Goal: Leave review/rating: Leave review/rating

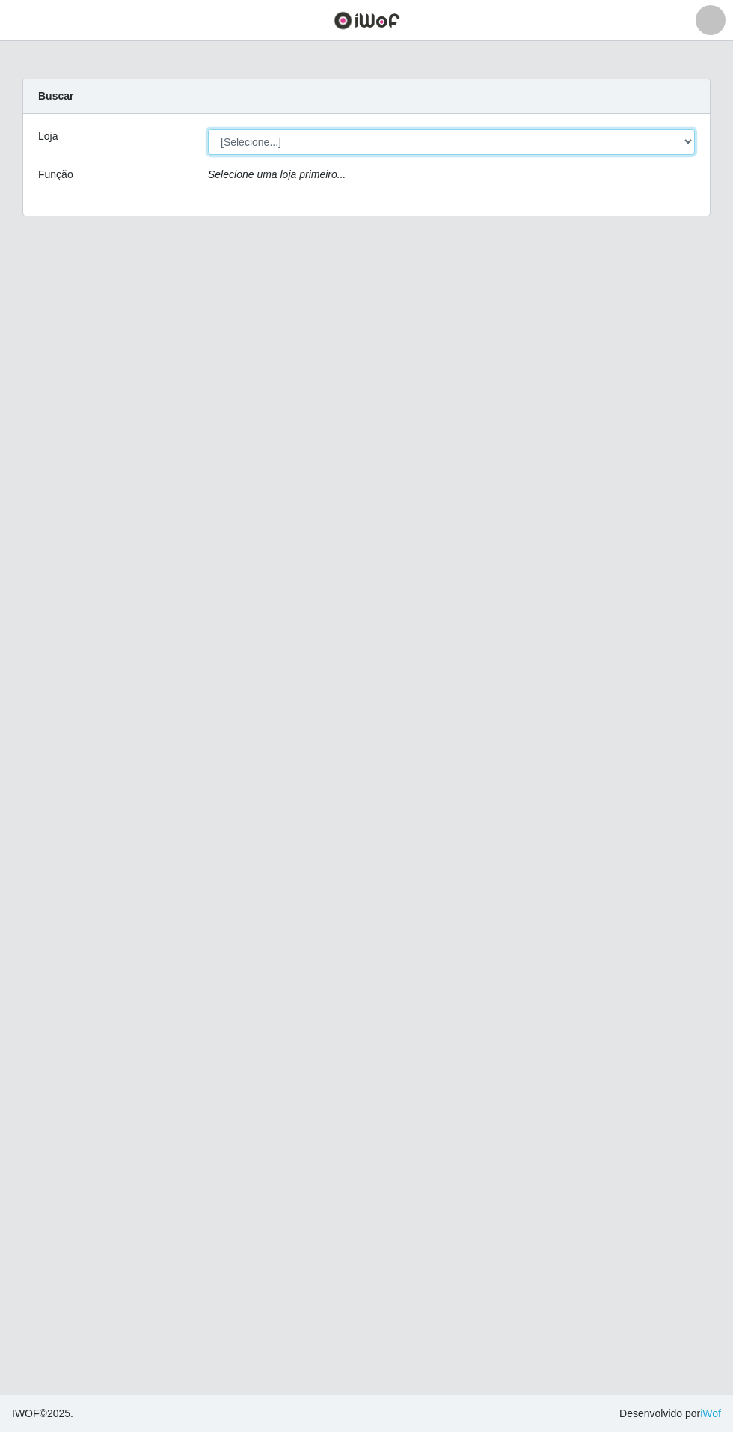
click at [645, 141] on select "[Selecione...] Atacado Vem - Loja 31 [GEOGRAPHIC_DATA]" at bounding box center [451, 142] width 487 height 26
select select "437"
click at [208, 129] on select "[Selecione...] Atacado Vem - Loja 31 [GEOGRAPHIC_DATA]" at bounding box center [451, 142] width 487 height 26
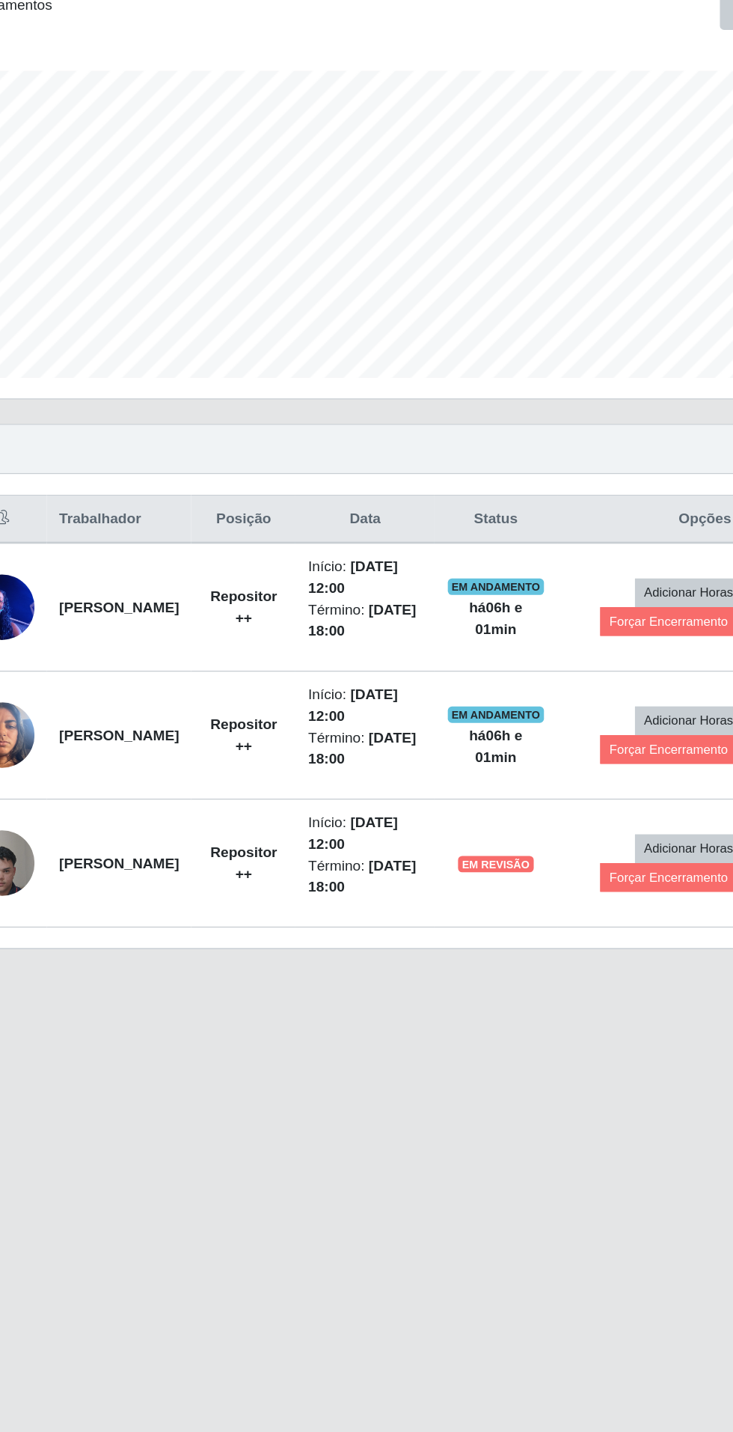
scroll to position [10, 0]
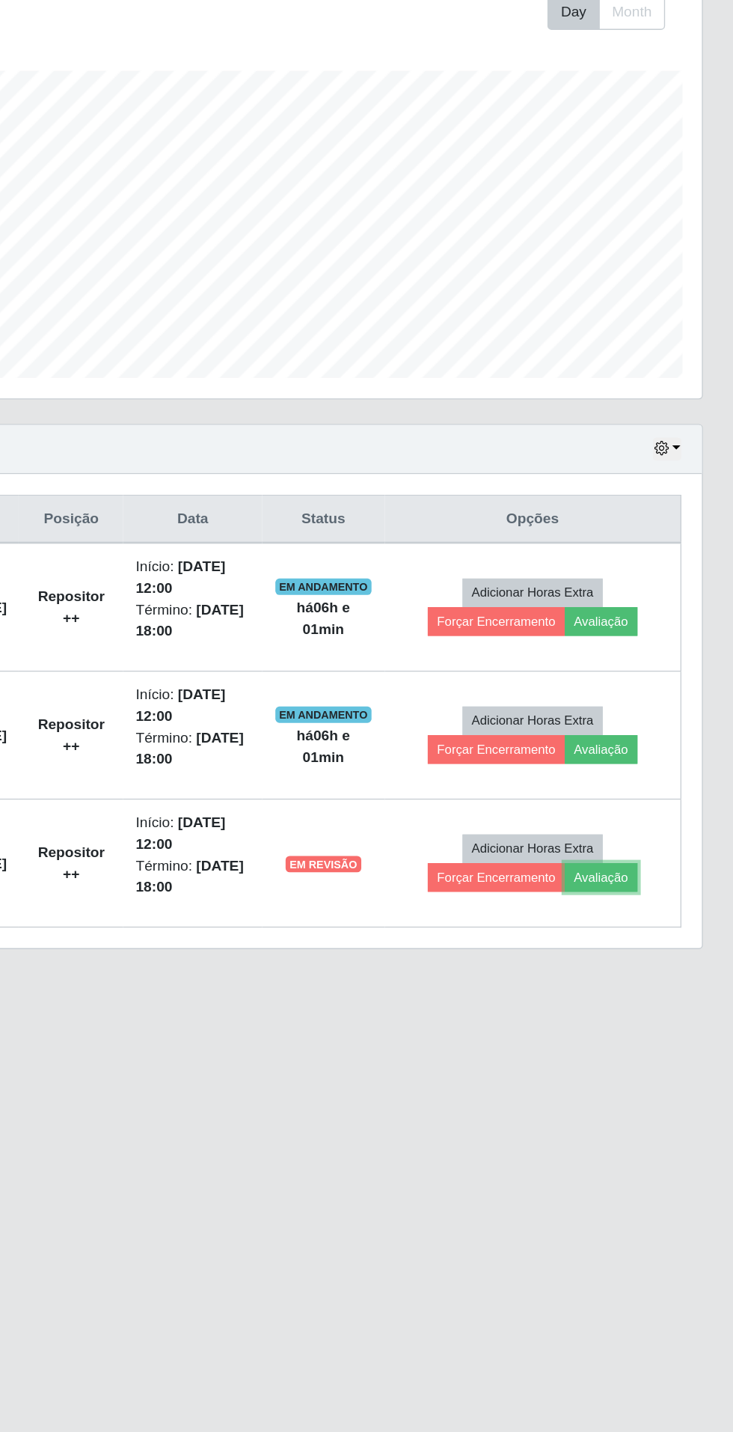
click at [659, 890] on button "Avaliação" at bounding box center [636, 900] width 53 height 21
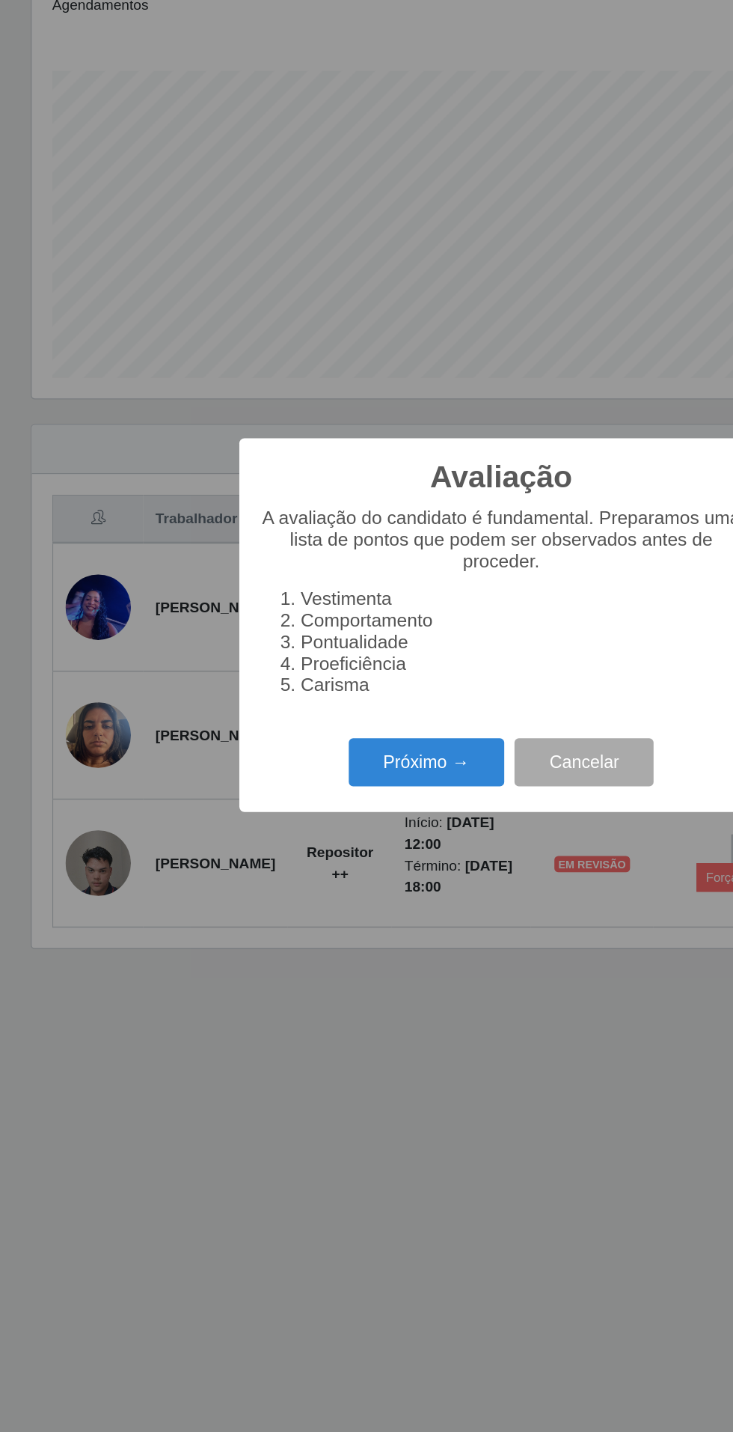
click at [305, 814] on button "Próximo →" at bounding box center [312, 816] width 114 height 35
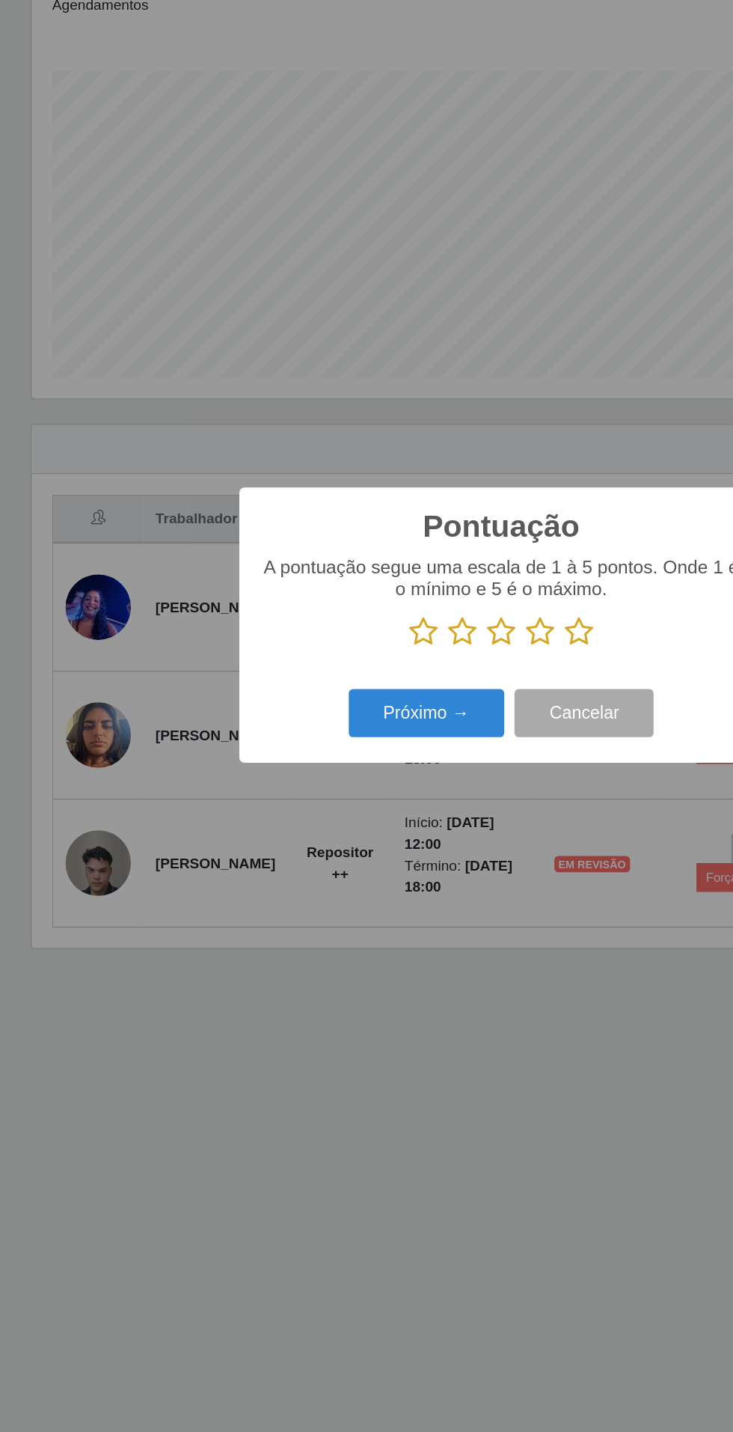
click at [342, 718] on icon at bounding box center [338, 721] width 21 height 22
click at [328, 732] on input "radio" at bounding box center [328, 732] width 0 height 0
click at [300, 777] on button "Próximo →" at bounding box center [312, 780] width 114 height 35
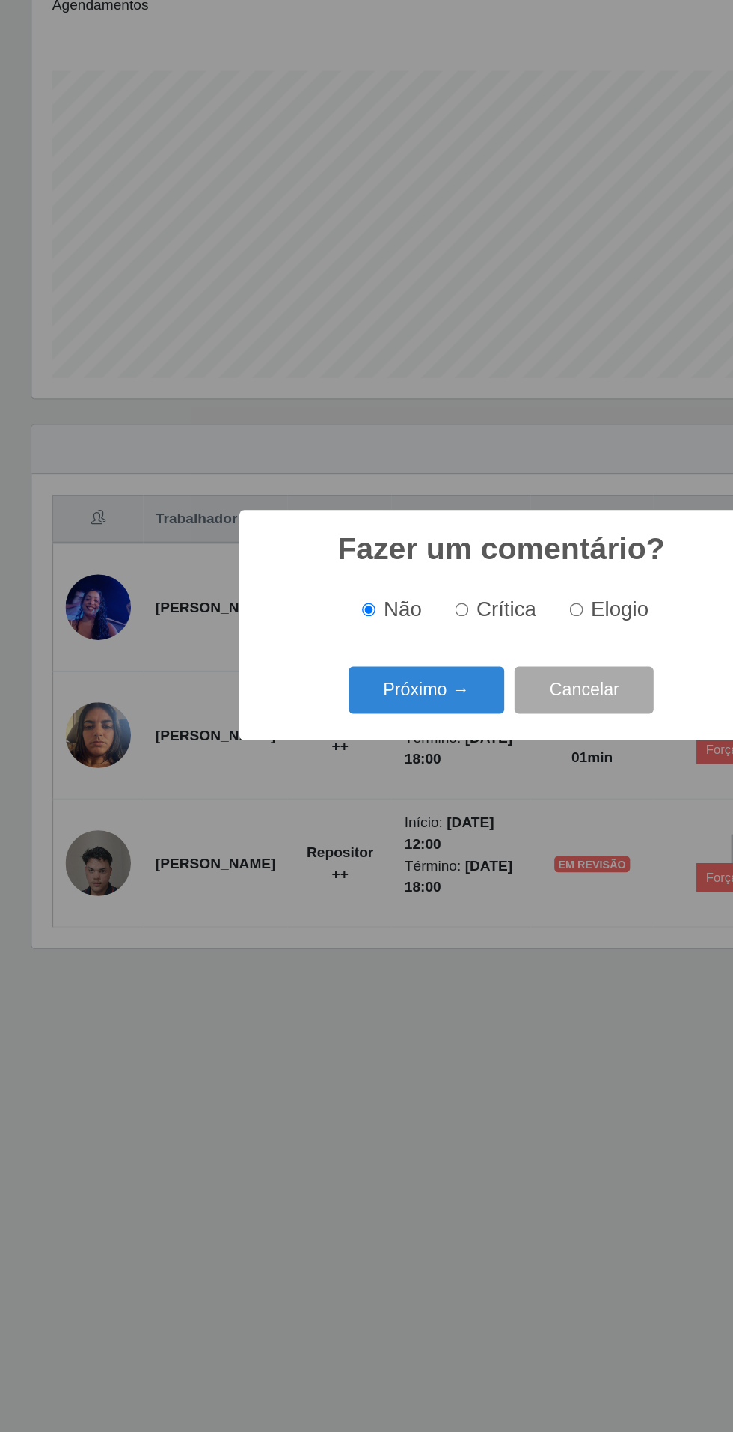
click at [311, 769] on button "Próximo →" at bounding box center [312, 763] width 114 height 35
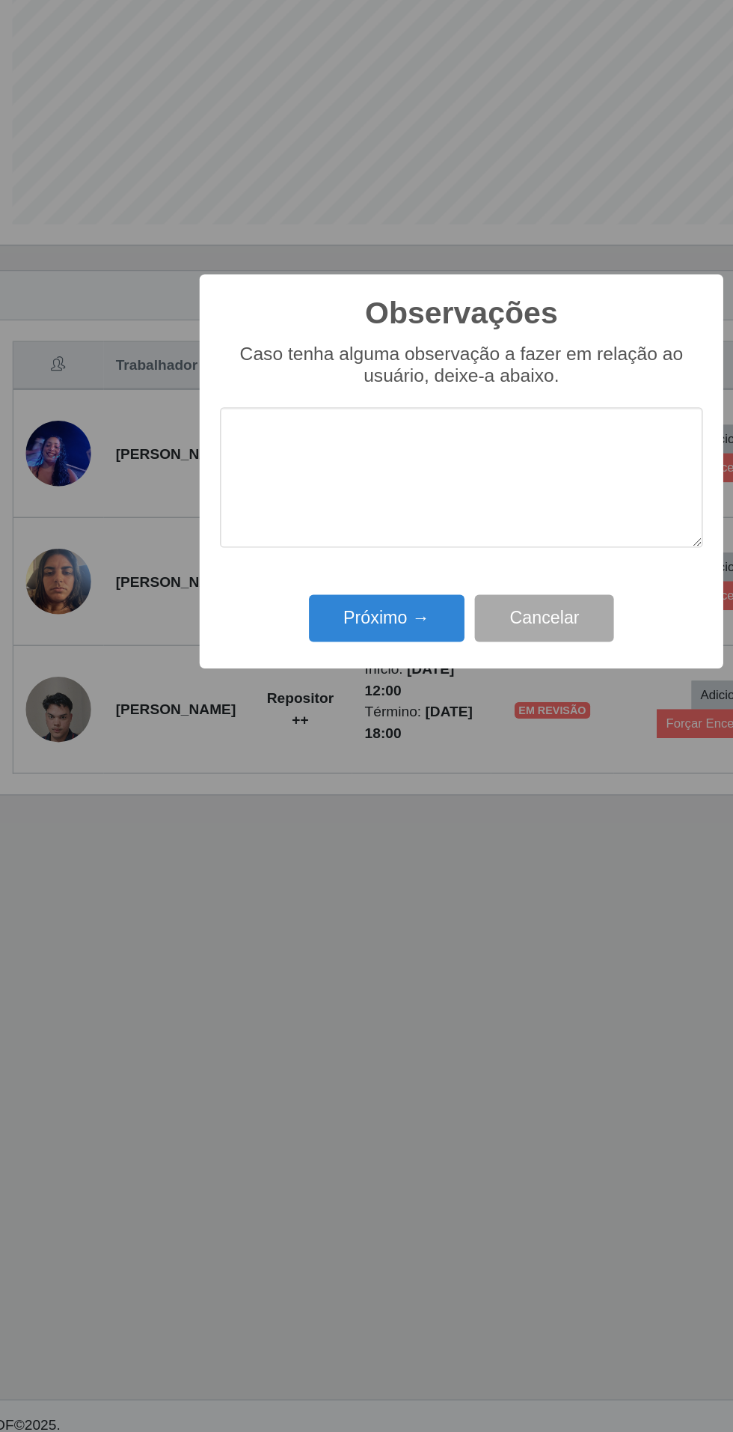
click at [335, 926] on div "Observações × Caso tenha alguma observação a fazer em relação ao usuário, deixe…" at bounding box center [366, 716] width 733 height 1432
click at [307, 823] on button "Próximo →" at bounding box center [312, 823] width 114 height 35
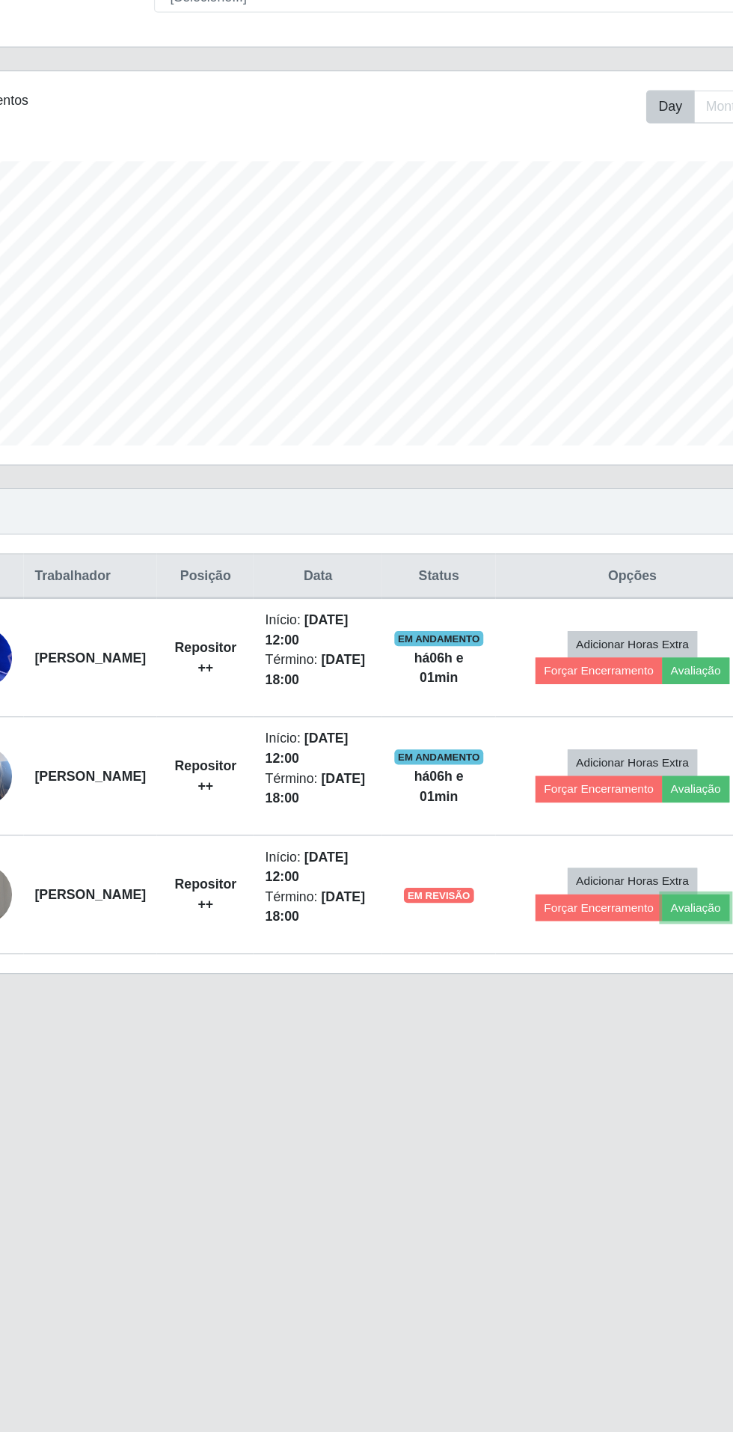
scroll to position [104, 0]
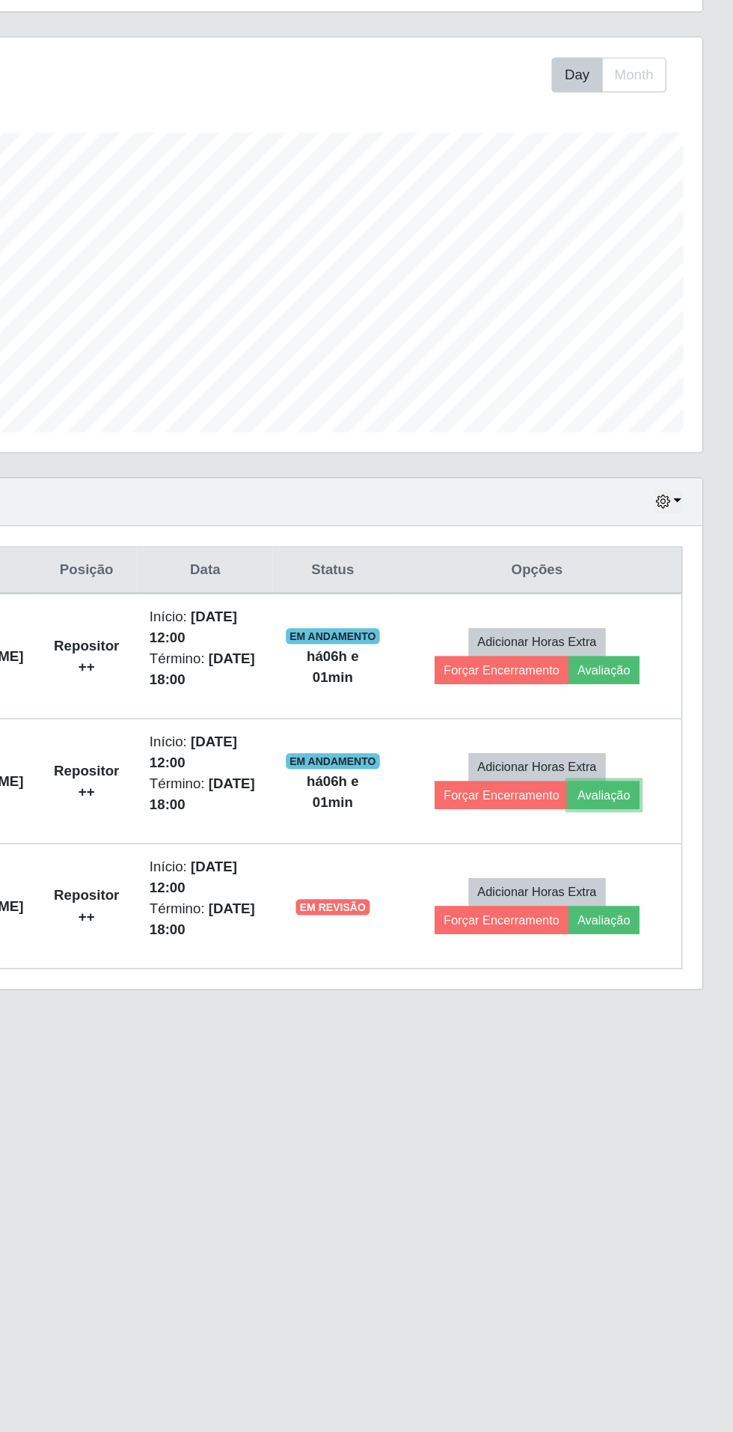
click at [653, 796] on button "Avaliação" at bounding box center [636, 806] width 53 height 21
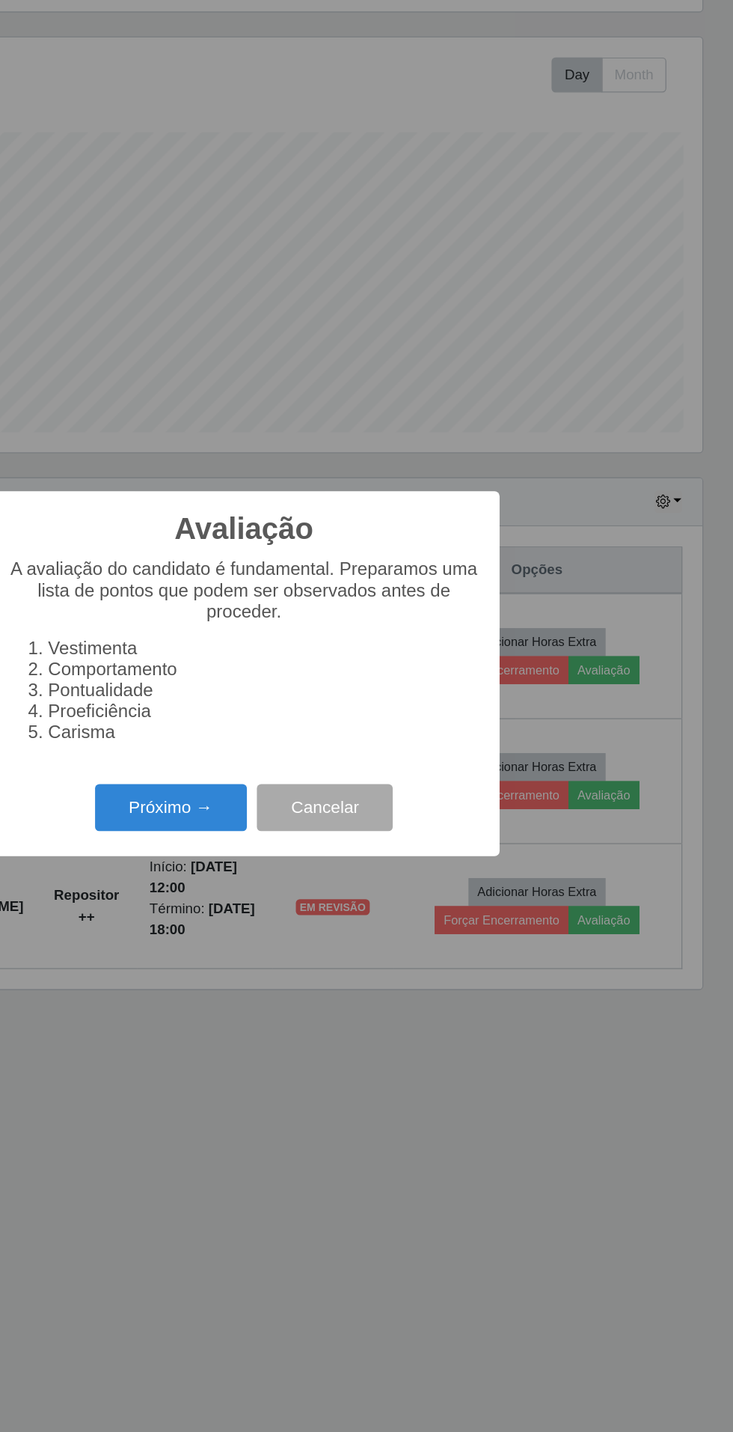
click at [307, 817] on button "Próximo →" at bounding box center [312, 816] width 114 height 35
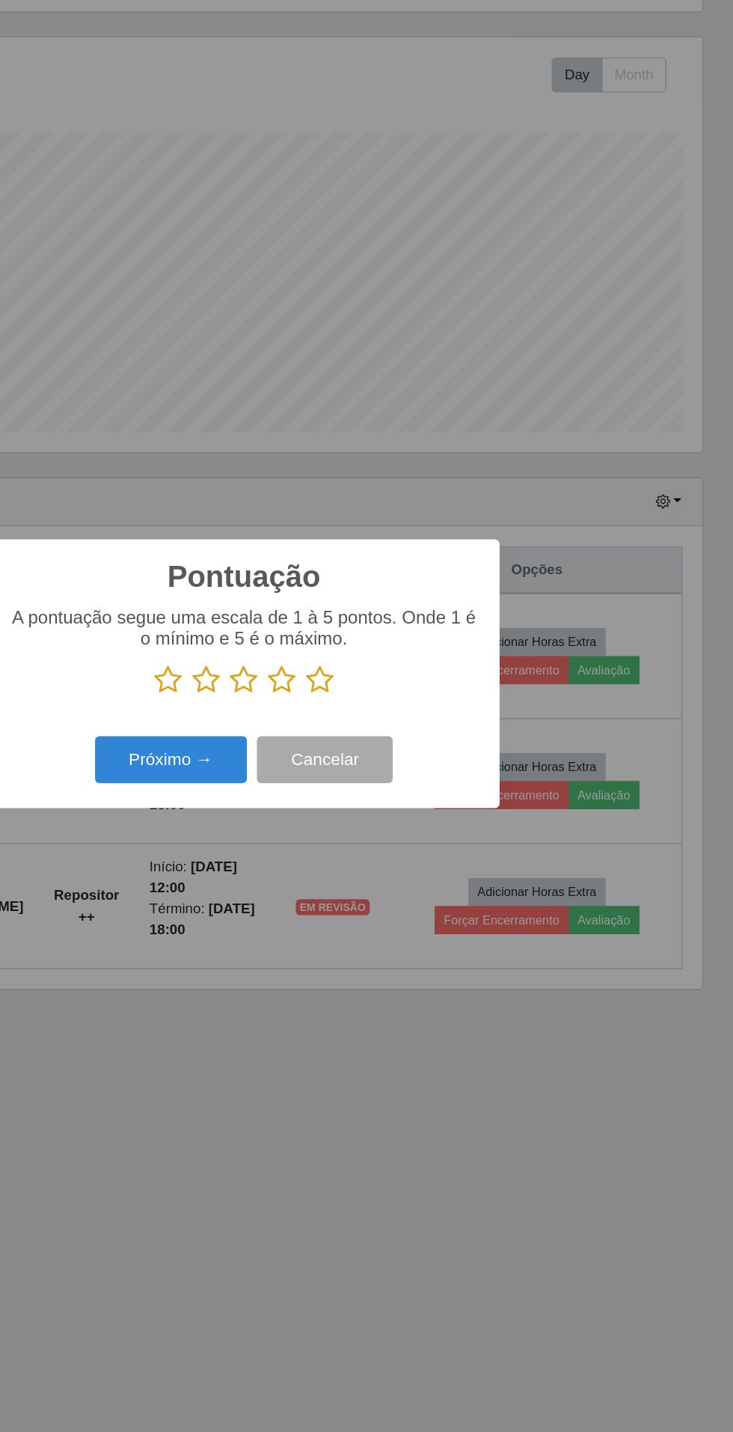
click at [432, 717] on icon at bounding box center [423, 721] width 21 height 22
click at [413, 732] on input "radio" at bounding box center [413, 732] width 0 height 0
click at [327, 781] on button "Próximo →" at bounding box center [312, 780] width 114 height 35
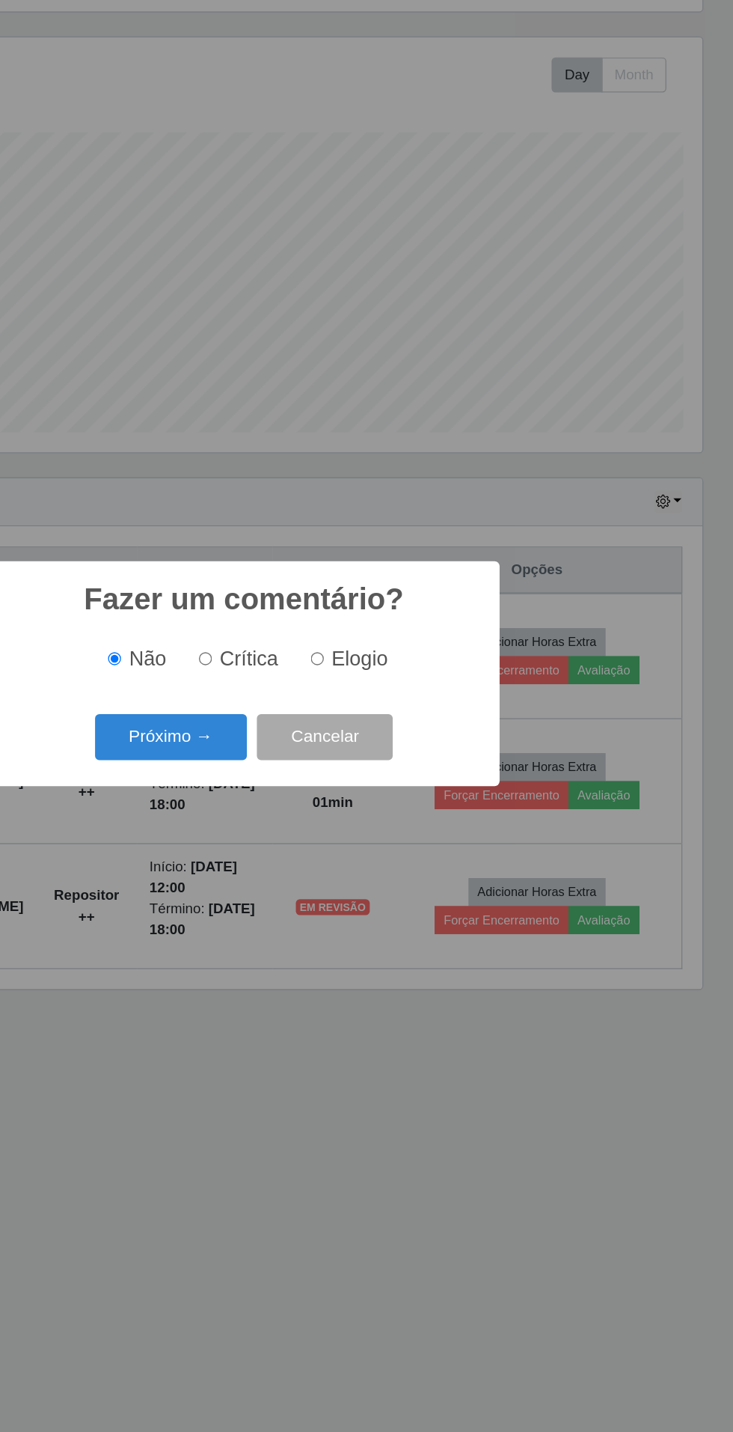
click at [317, 766] on button "Próximo →" at bounding box center [312, 763] width 114 height 35
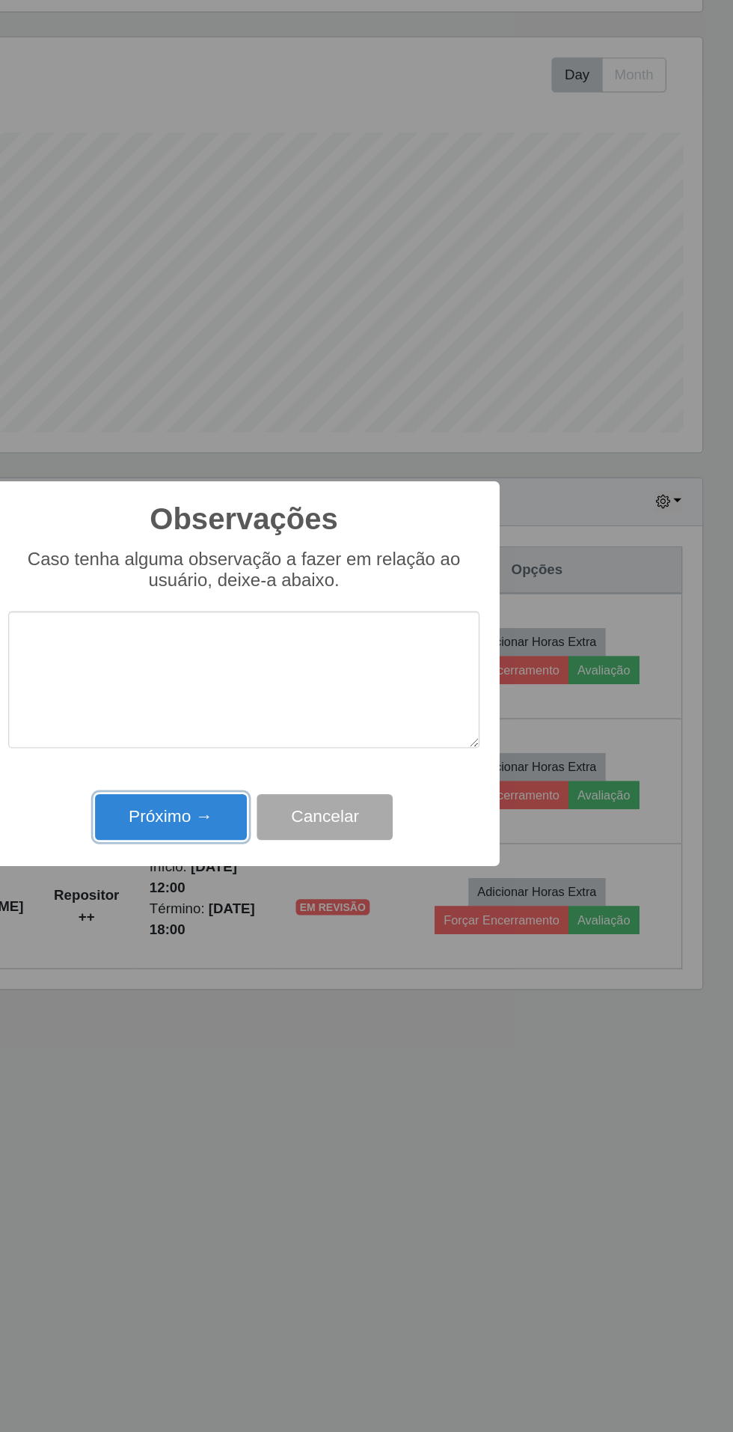
click at [307, 818] on button "Próximo →" at bounding box center [312, 823] width 114 height 35
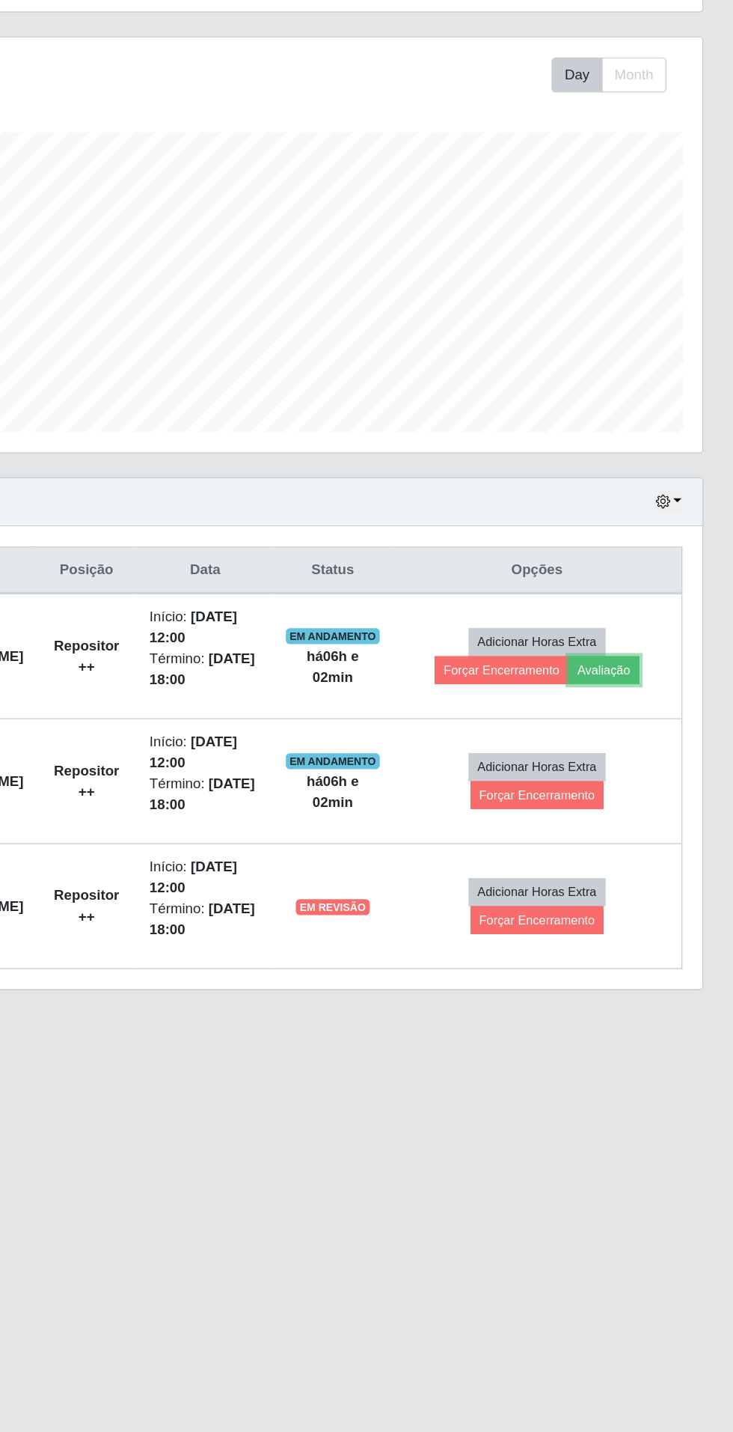
click at [659, 703] on button "Avaliação" at bounding box center [636, 713] width 53 height 21
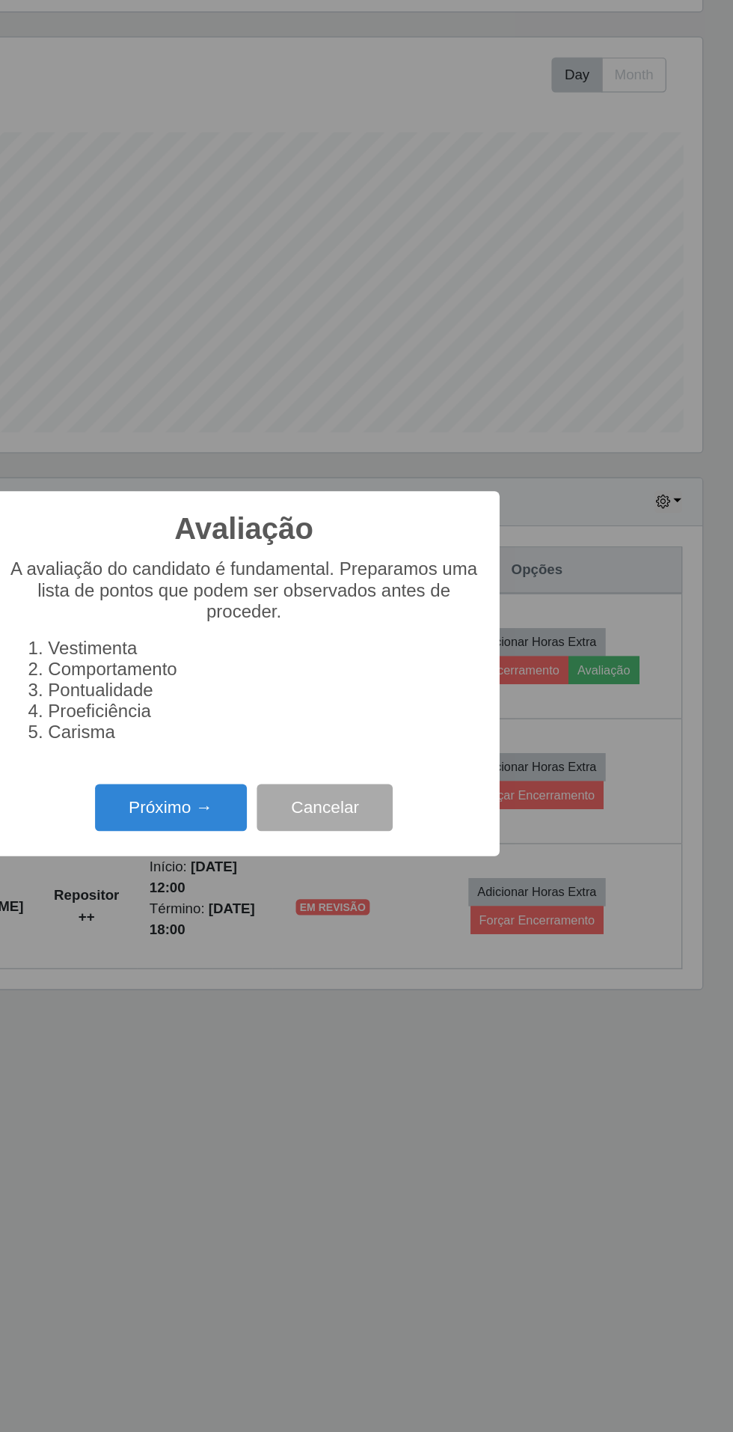
click at [316, 829] on button "Próximo →" at bounding box center [312, 816] width 114 height 35
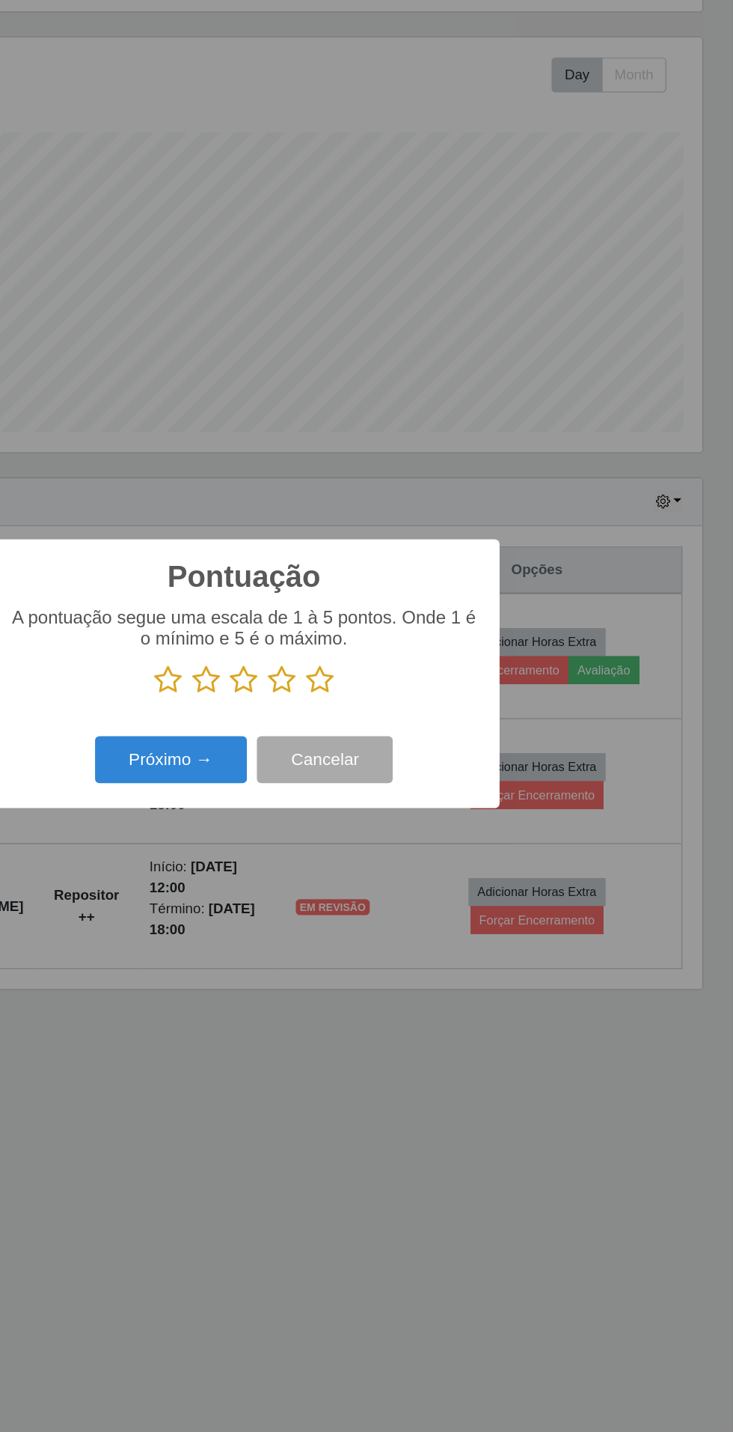
click at [427, 718] on icon at bounding box center [423, 721] width 21 height 22
click at [413, 732] on input "radio" at bounding box center [413, 732] width 0 height 0
click at [326, 776] on button "Próximo →" at bounding box center [312, 780] width 114 height 35
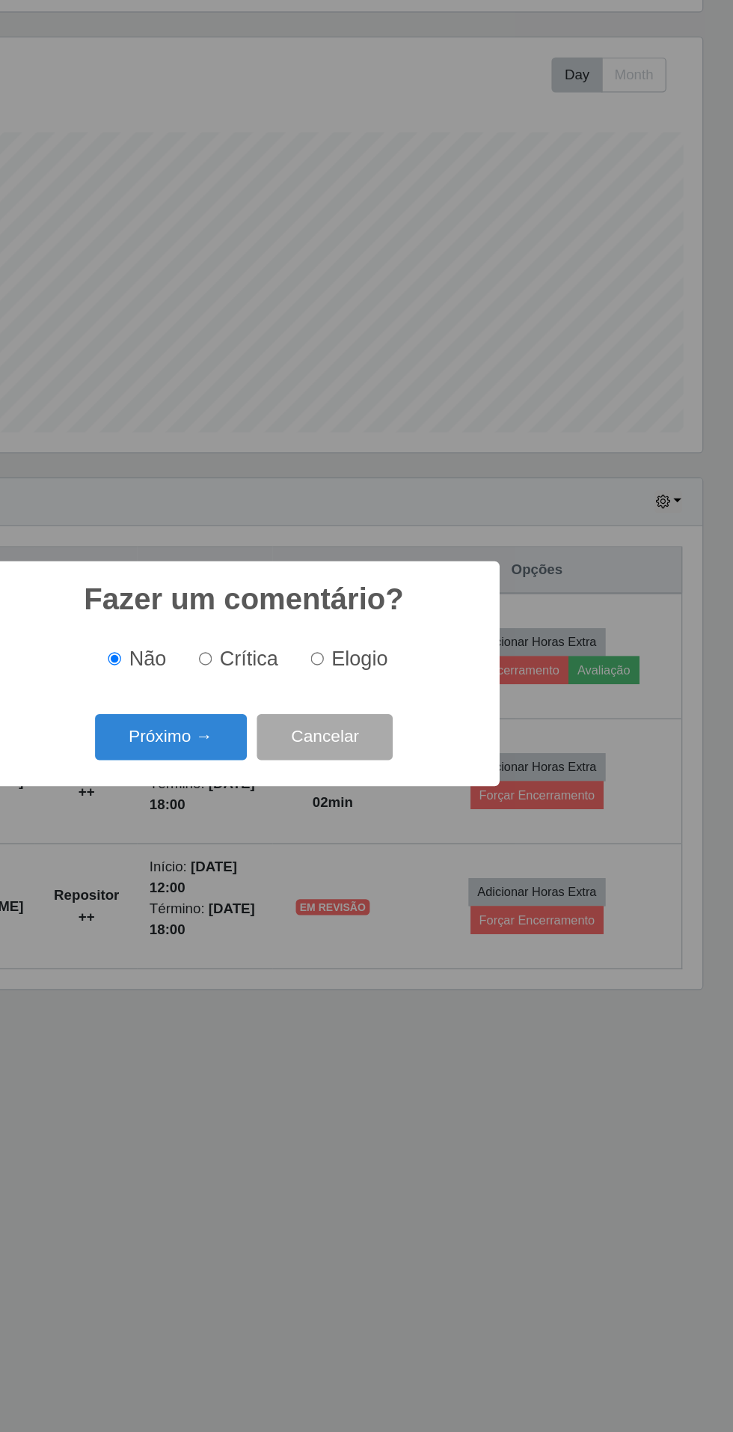
click at [308, 770] on button "Próximo →" at bounding box center [312, 763] width 114 height 35
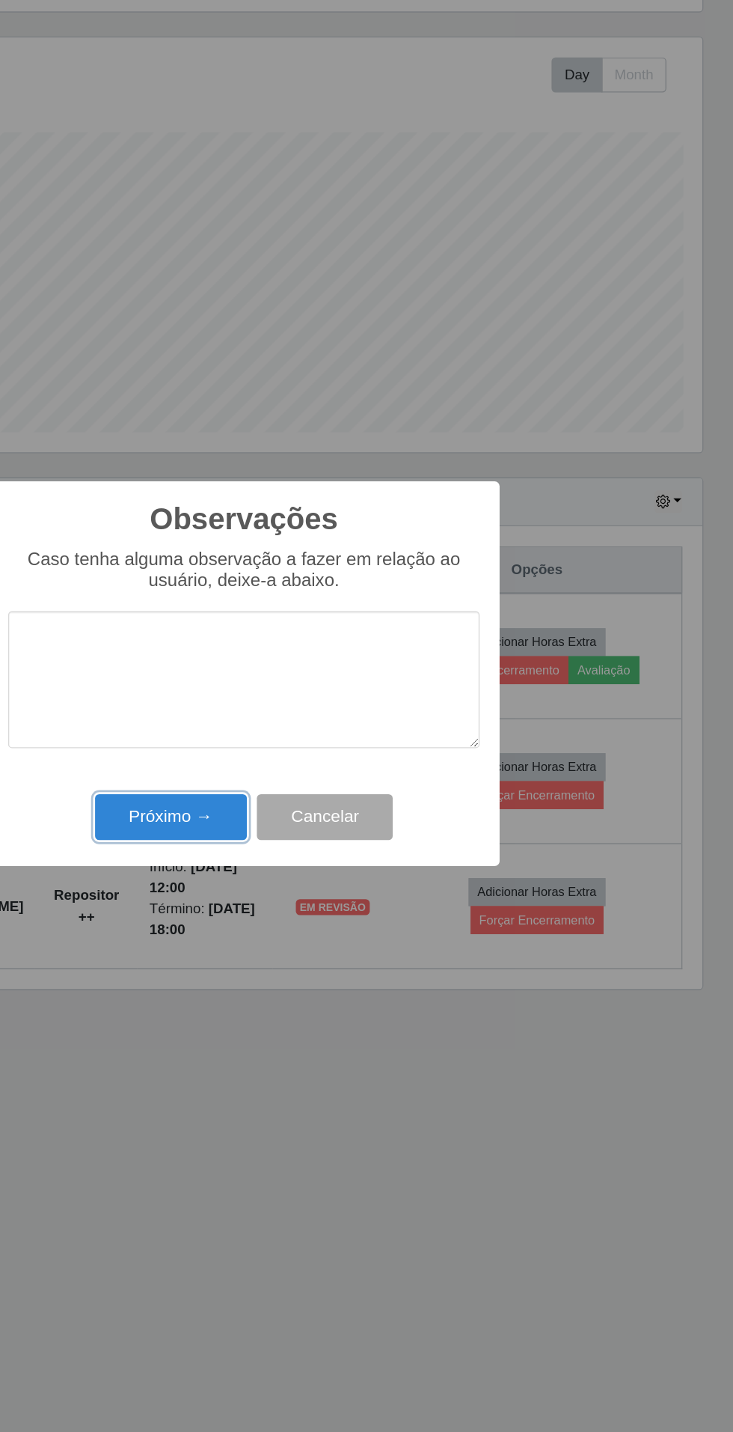
click at [305, 809] on button "Próximo →" at bounding box center [312, 823] width 114 height 35
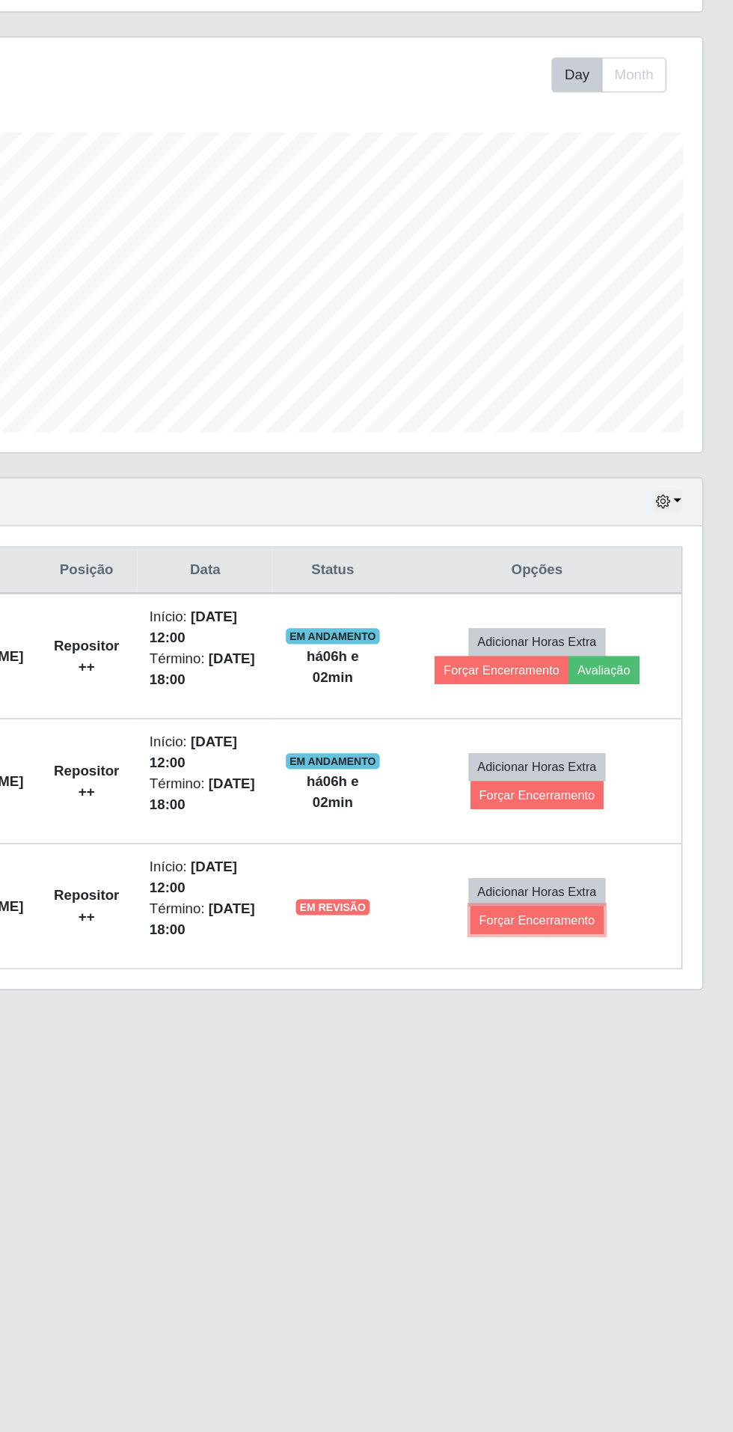
click at [609, 890] on button "Forçar Encerramento" at bounding box center [587, 900] width 100 height 21
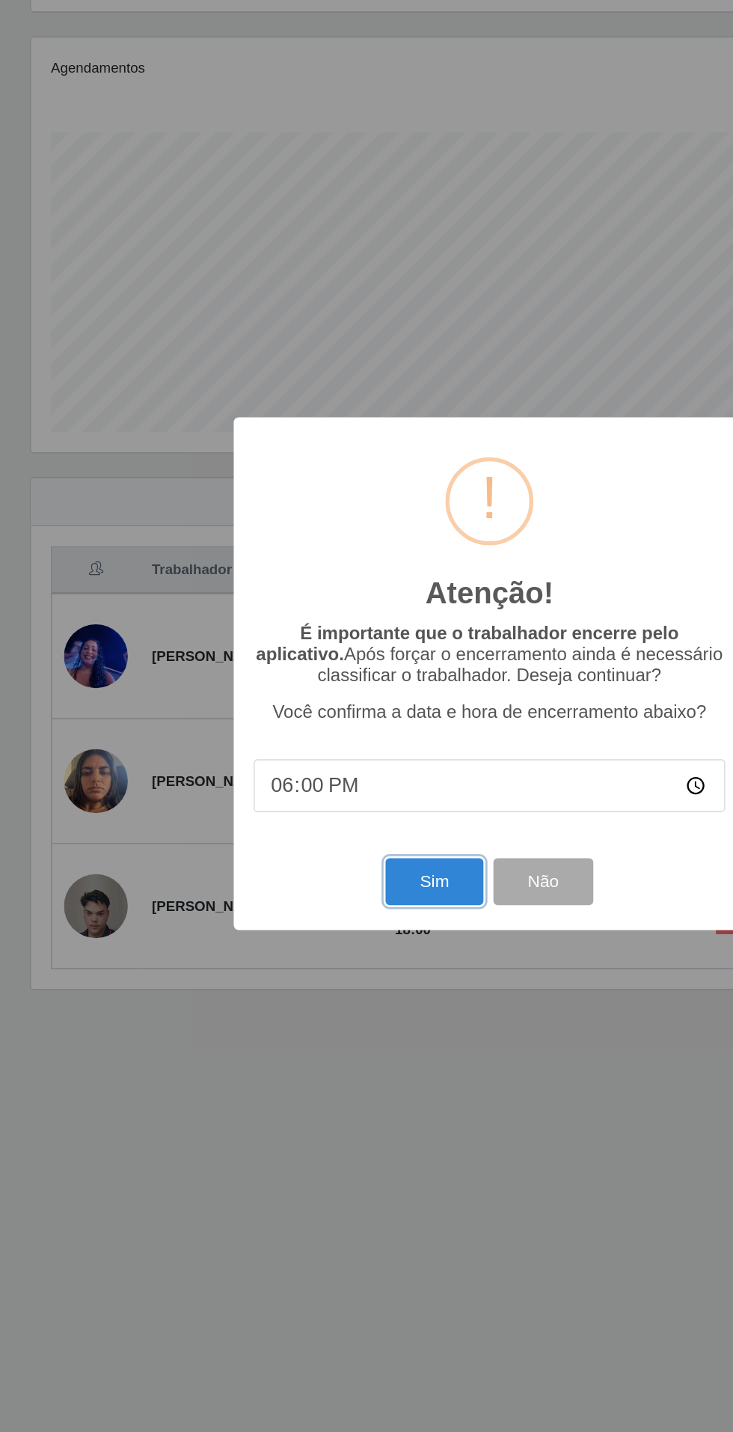
click at [308, 860] on button "Sim" at bounding box center [325, 871] width 73 height 35
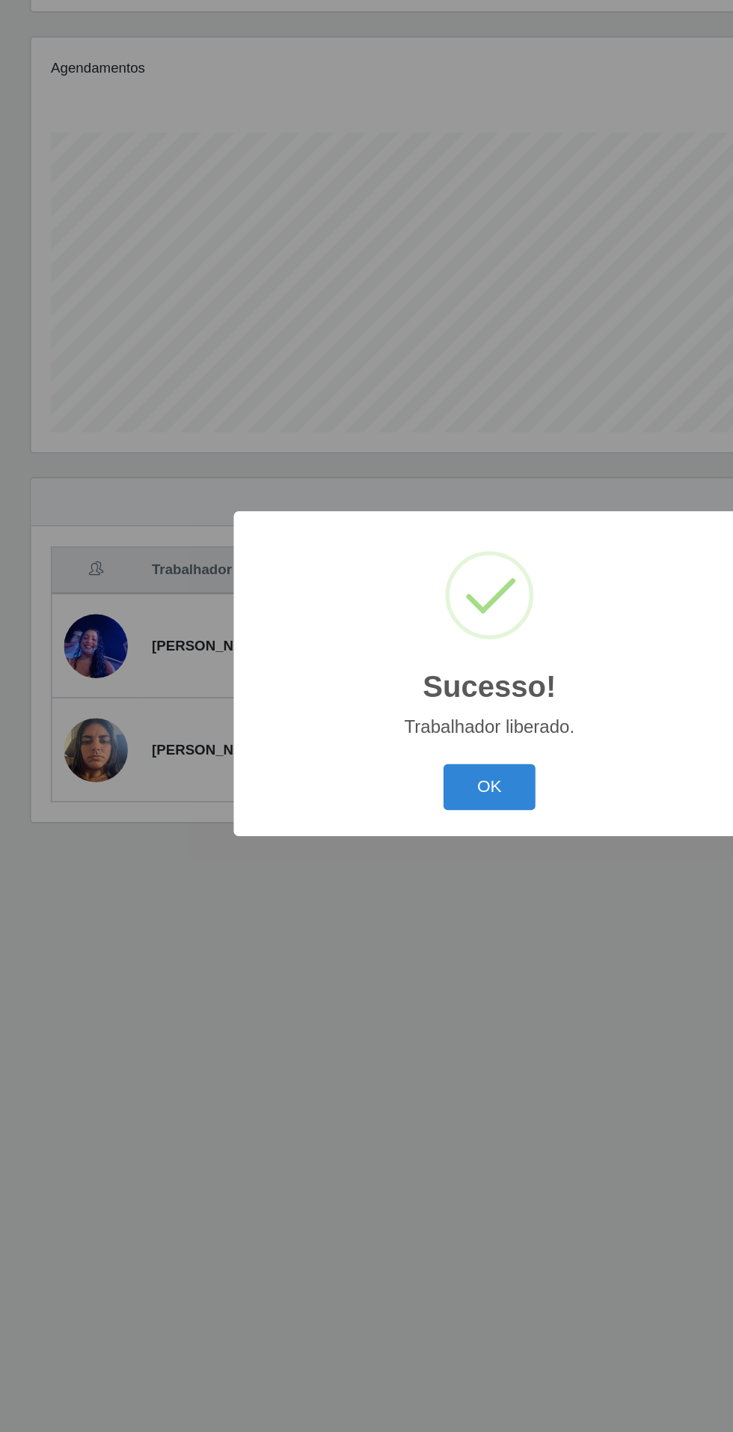
click at [375, 802] on button "OK" at bounding box center [367, 801] width 70 height 35
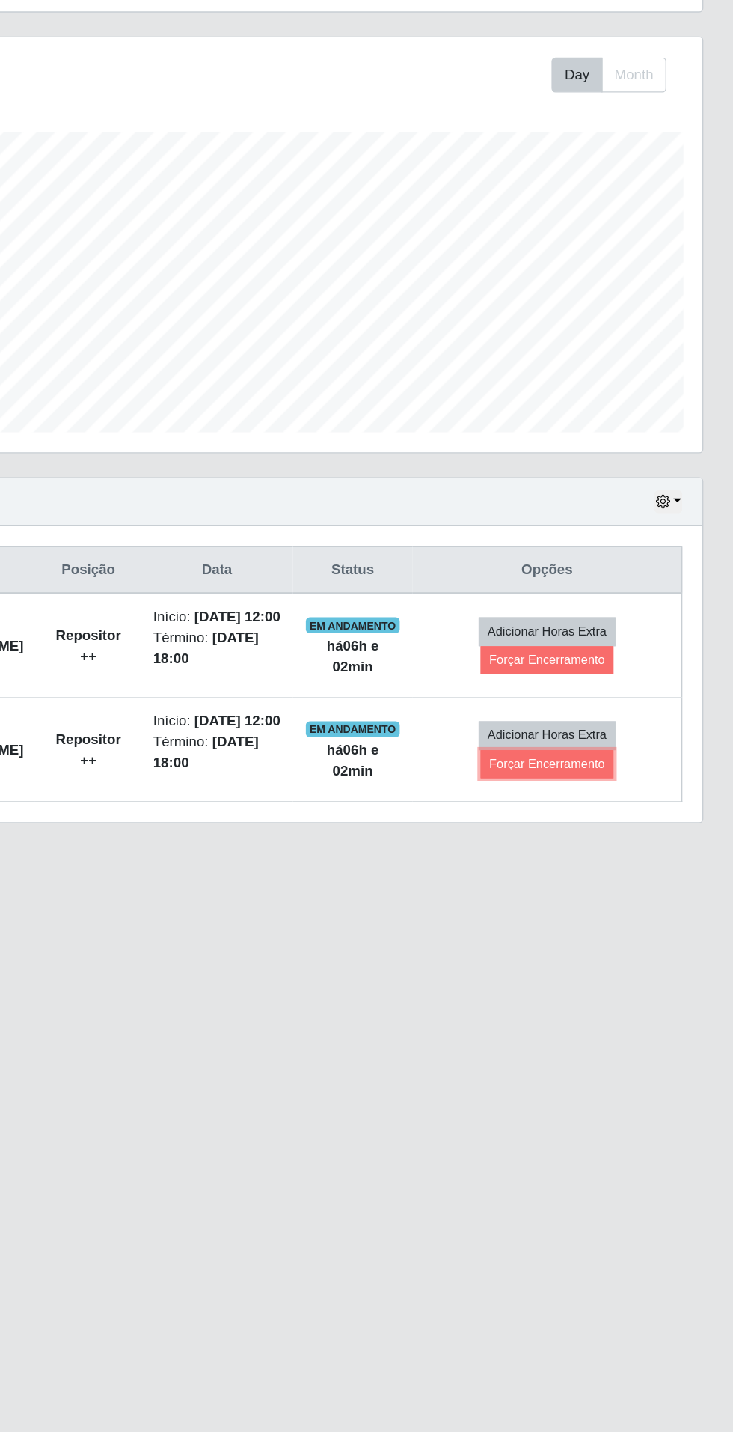
click at [625, 773] on button "Forçar Encerramento" at bounding box center [594, 783] width 100 height 21
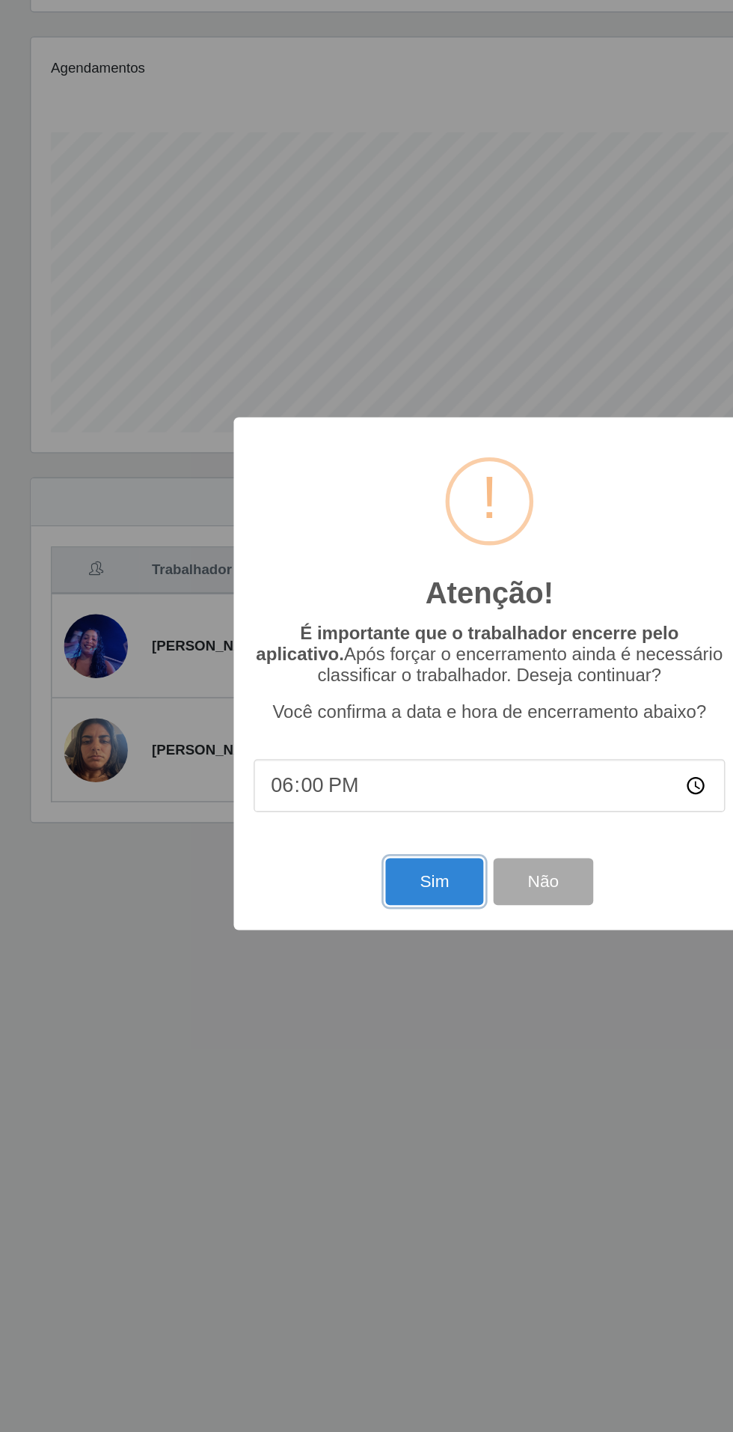
click at [316, 860] on button "Sim" at bounding box center [325, 871] width 73 height 35
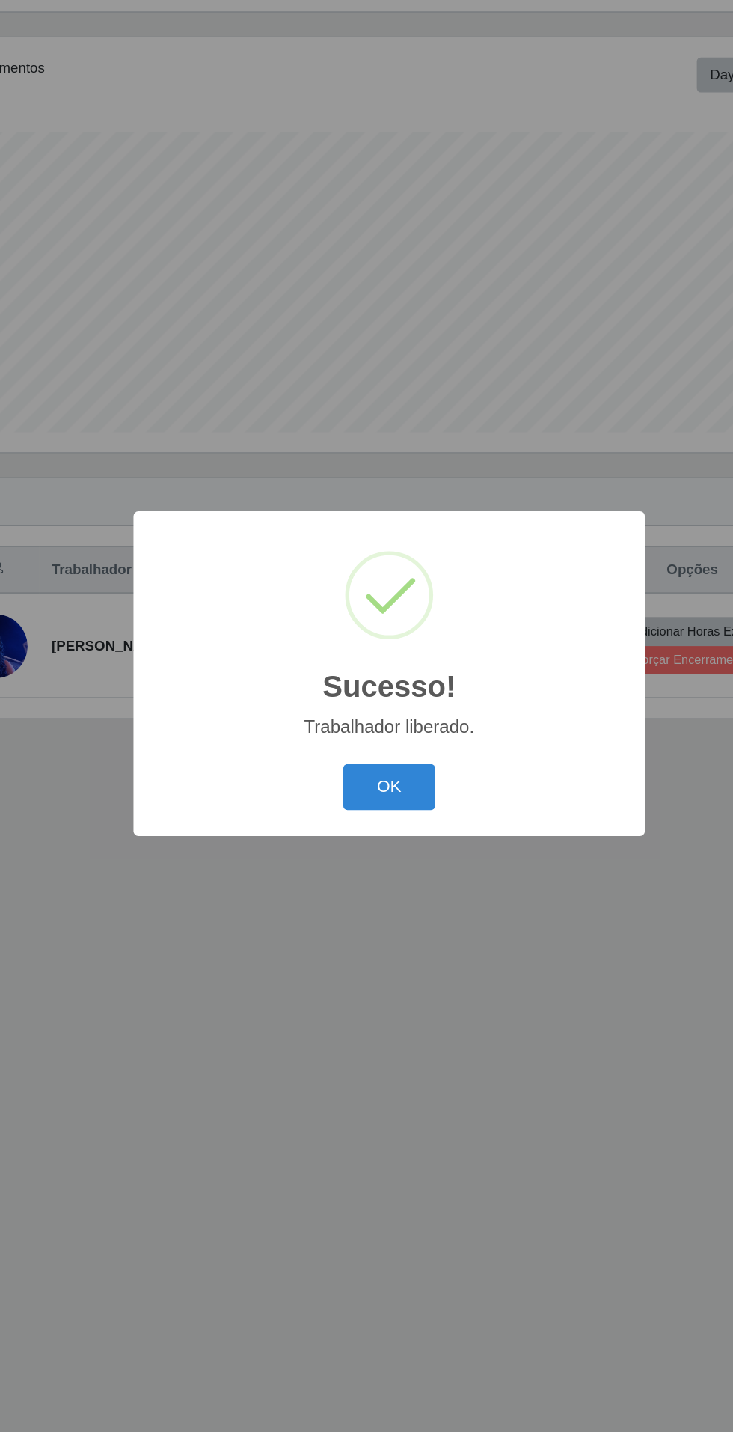
click at [378, 800] on button "OK" at bounding box center [367, 801] width 70 height 35
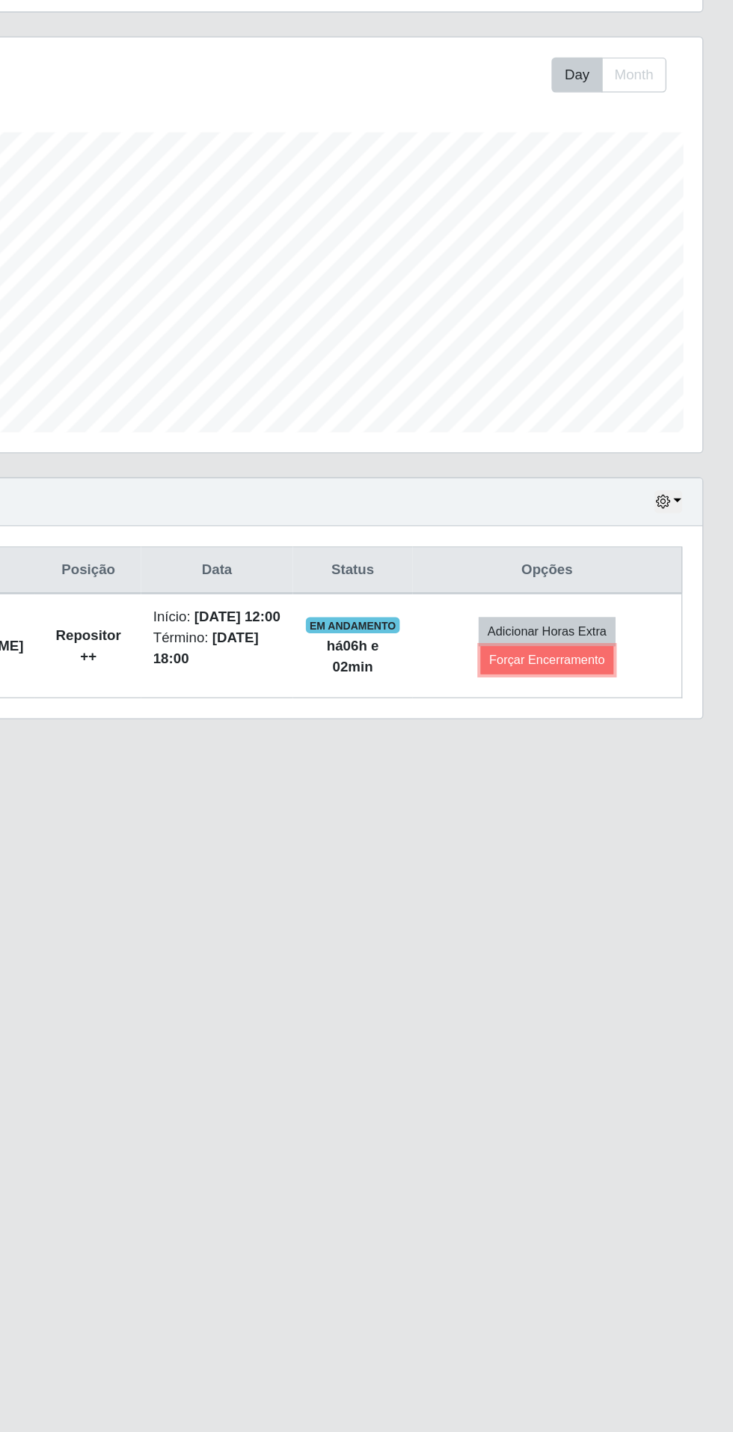
click at [618, 695] on button "Forçar Encerramento" at bounding box center [594, 705] width 100 height 21
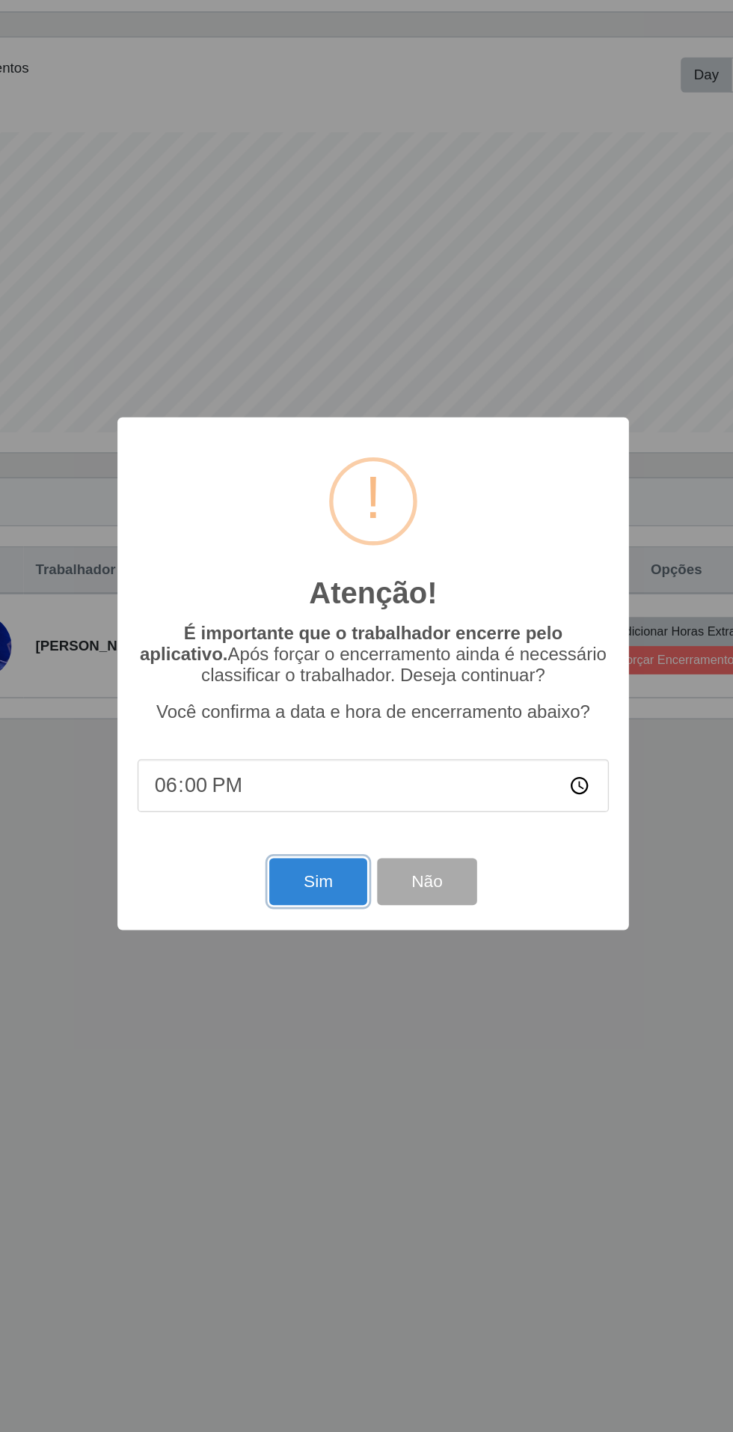
click at [326, 872] on button "Sim" at bounding box center [325, 871] width 73 height 35
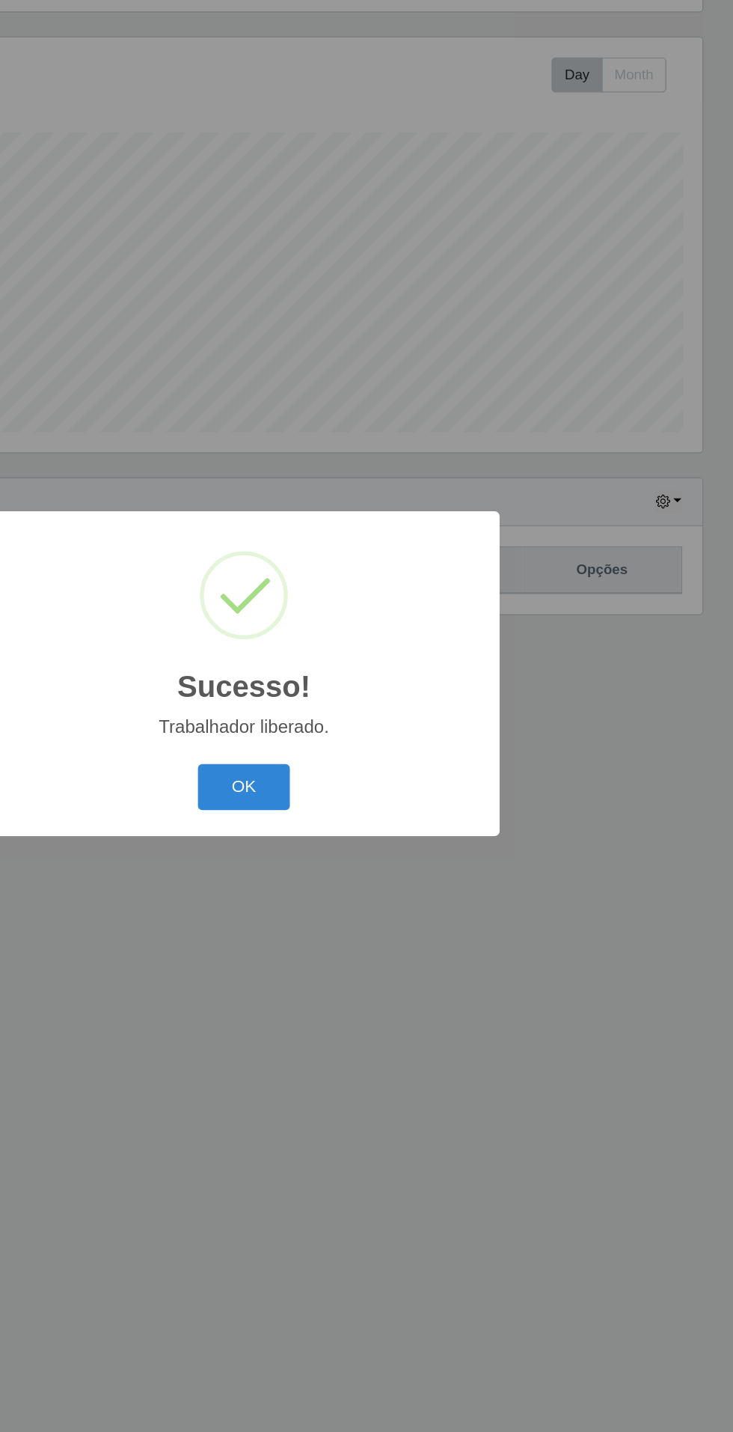
click at [373, 798] on button "OK" at bounding box center [367, 801] width 70 height 35
